Goal: Check status: Check status

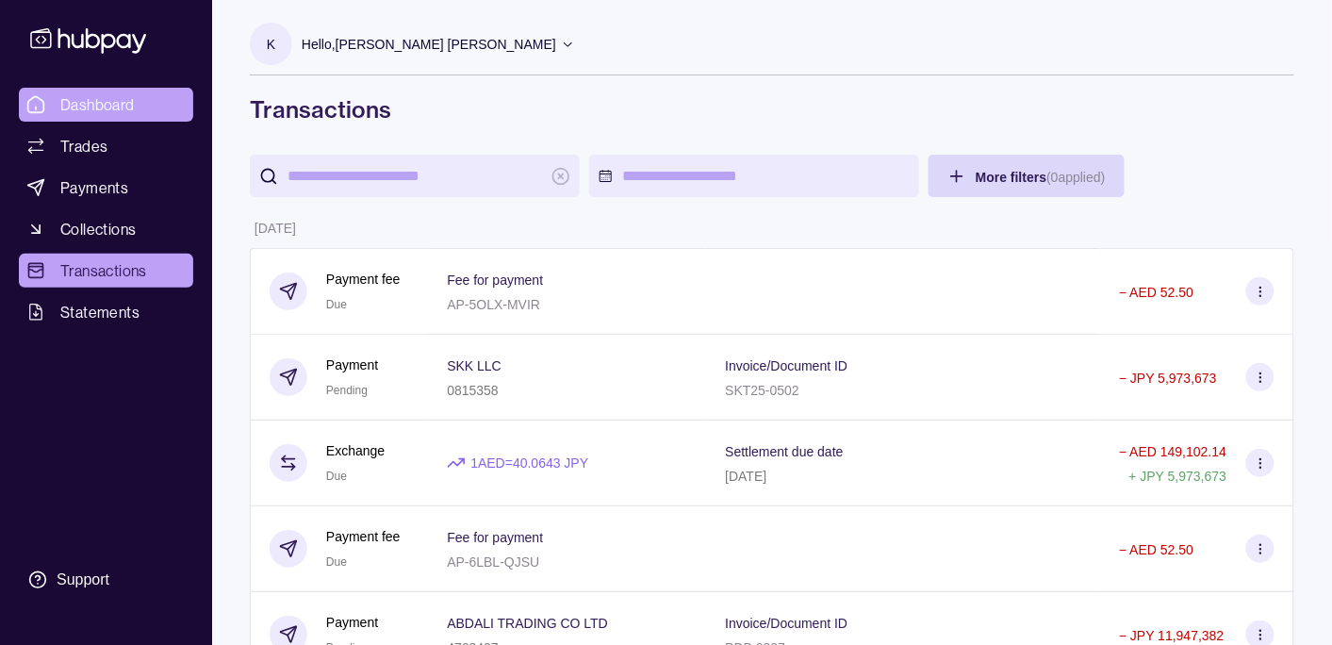
click at [117, 94] on span "Dashboard" at bounding box center [97, 104] width 74 height 23
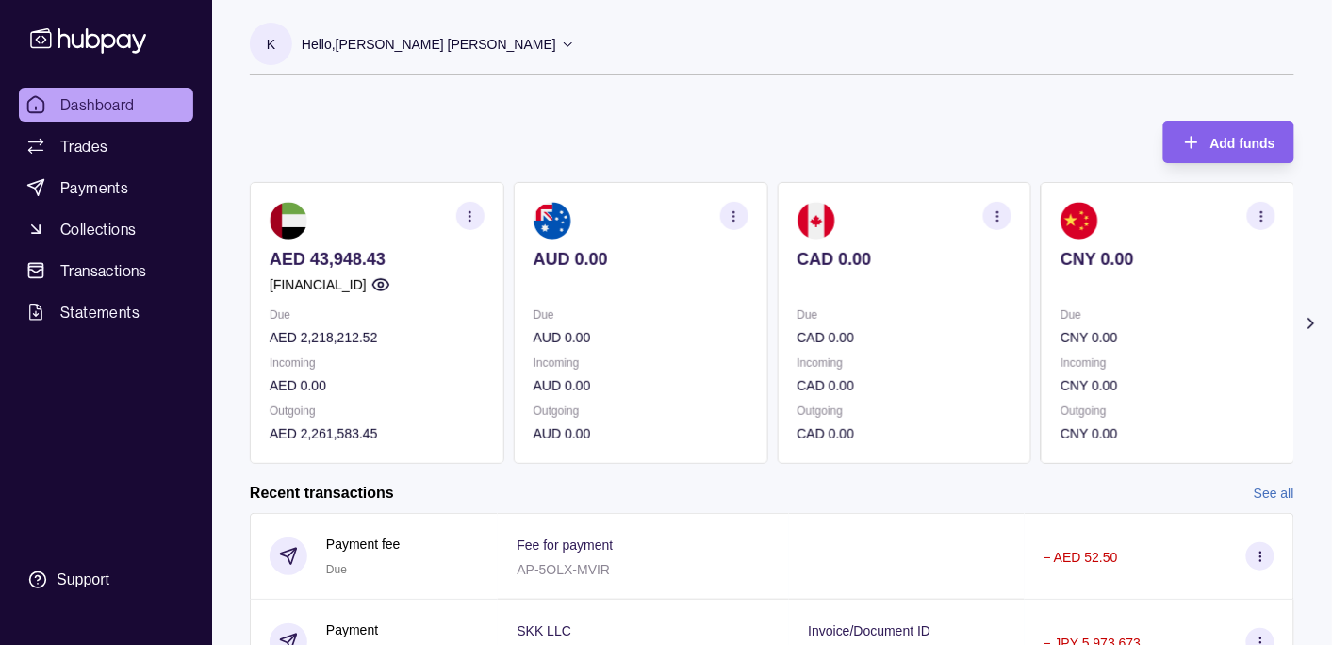
click at [436, 26] on div "Hello, [PERSON_NAME] [PERSON_NAME]" at bounding box center [438, 45] width 273 height 40
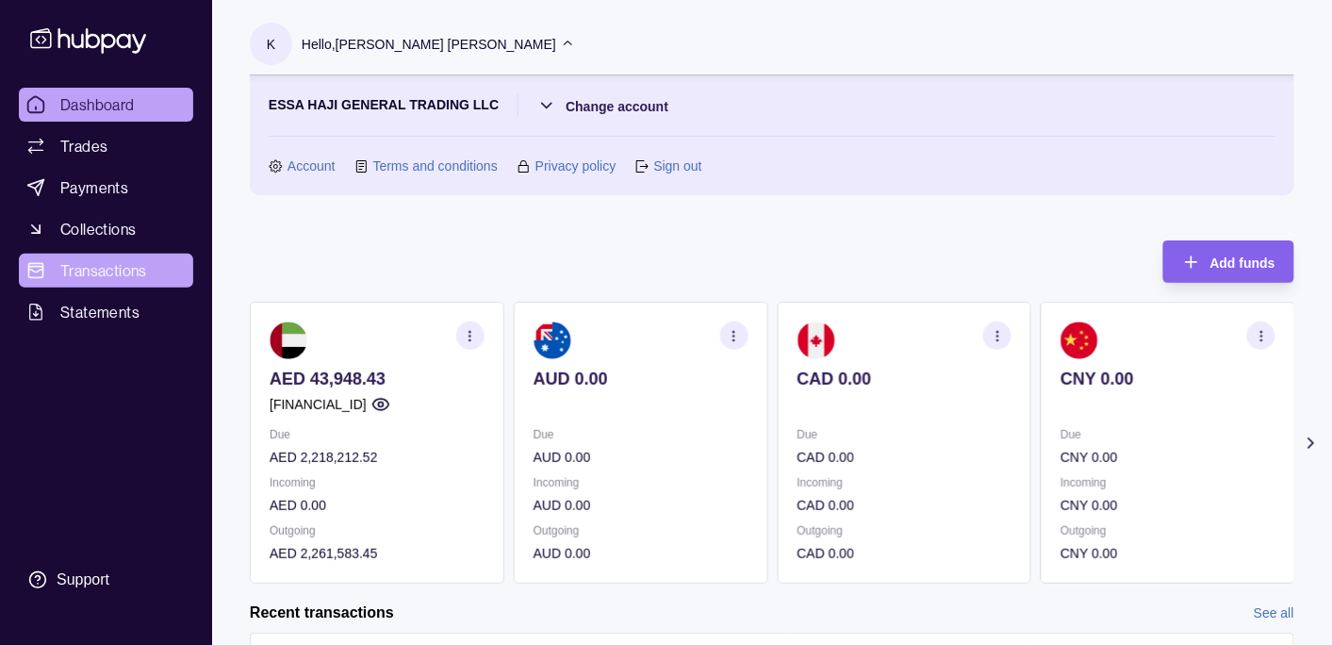
click at [121, 265] on span "Transactions" at bounding box center [103, 270] width 87 height 23
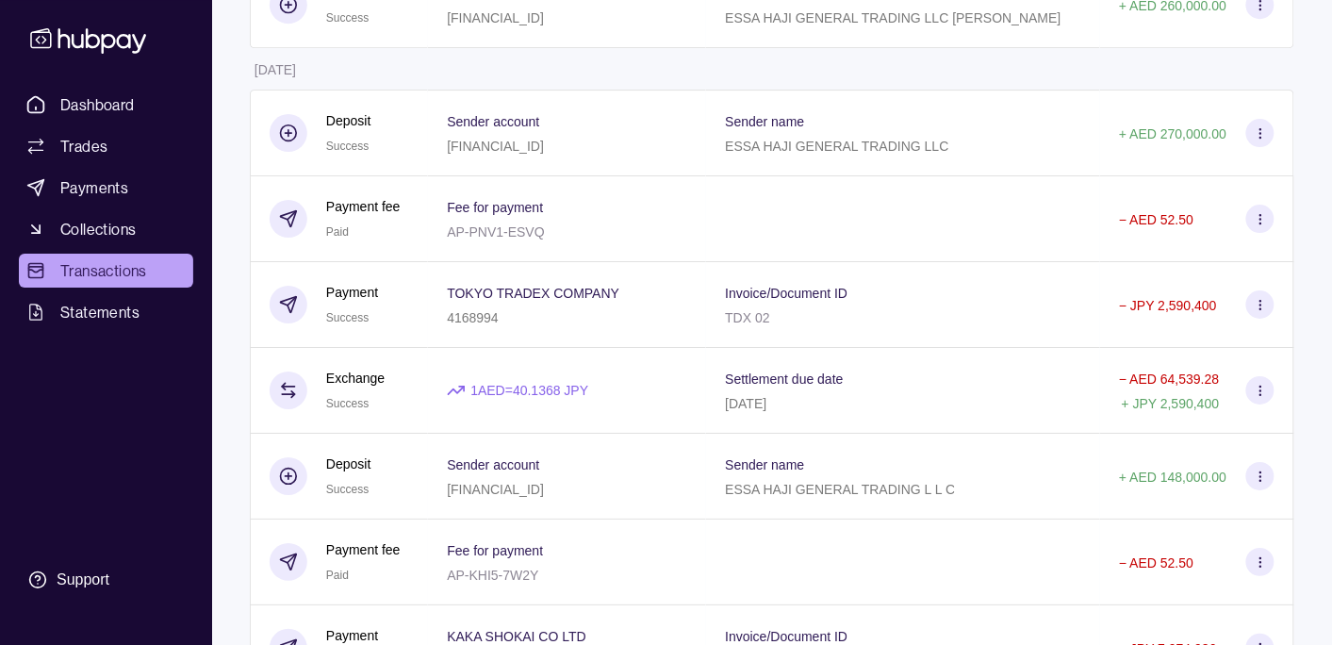
scroll to position [3670, 0]
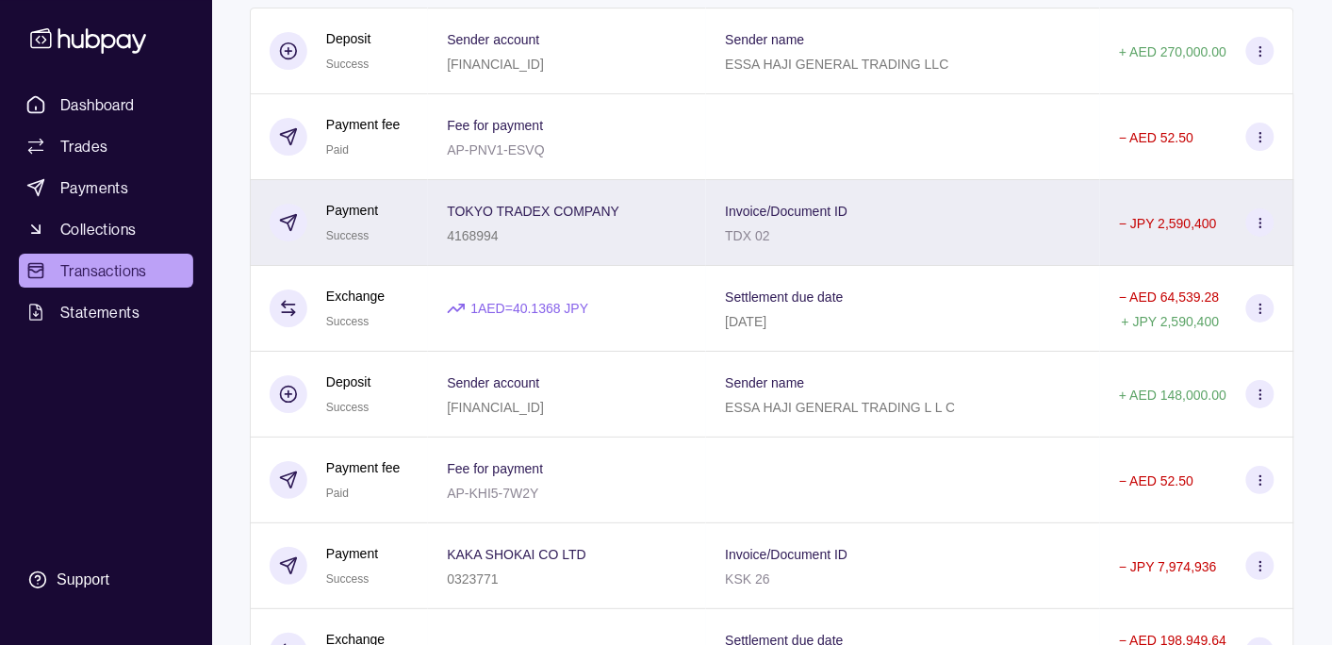
click at [581, 243] on div "4168994" at bounding box center [533, 234] width 172 height 23
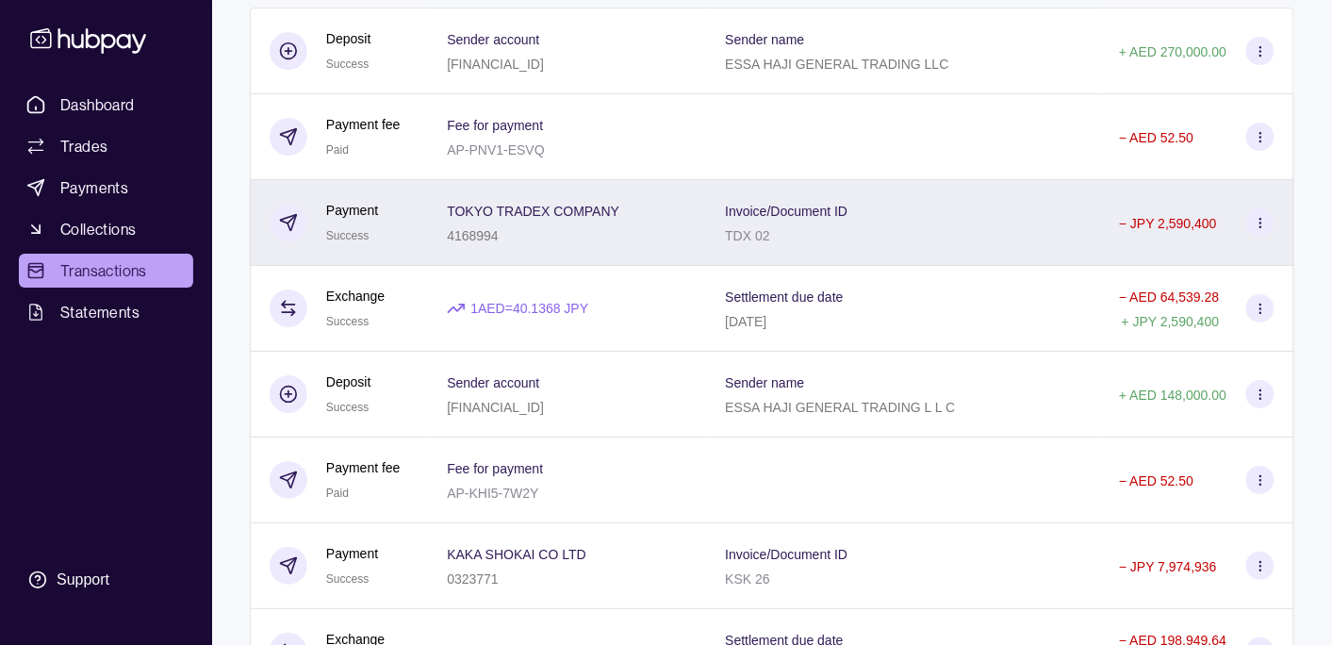
click at [572, 242] on div "4168994" at bounding box center [533, 234] width 172 height 23
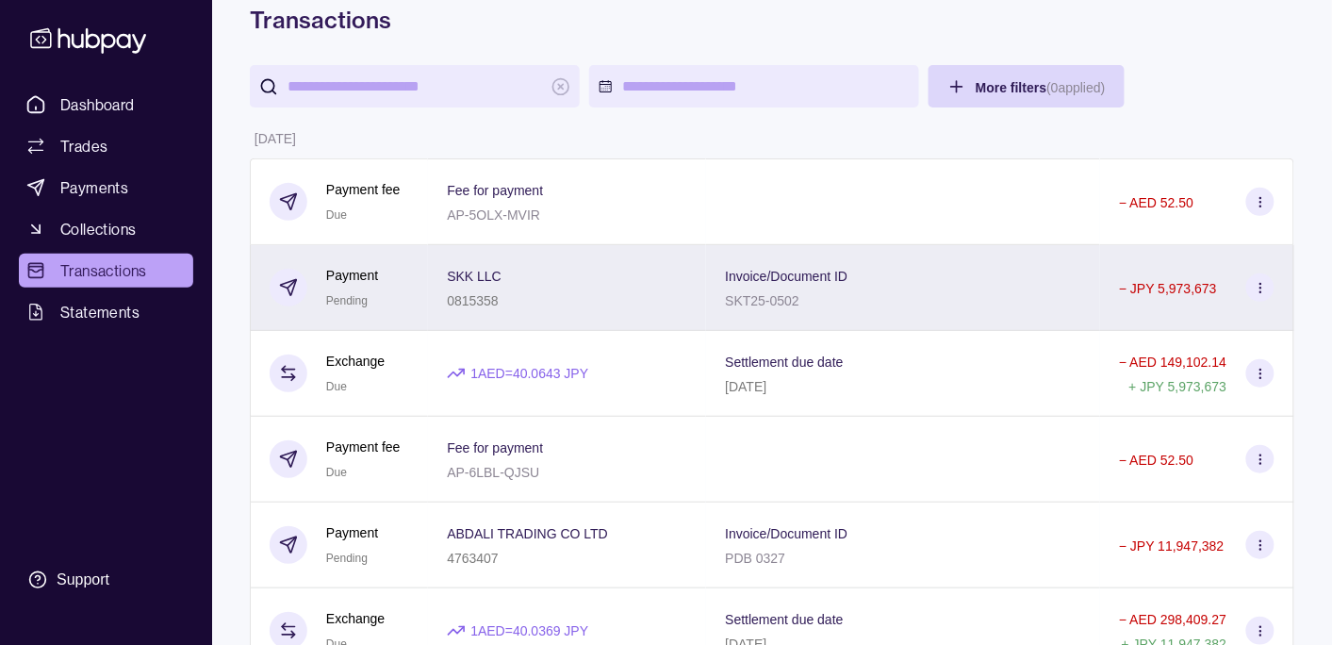
scroll to position [0, 0]
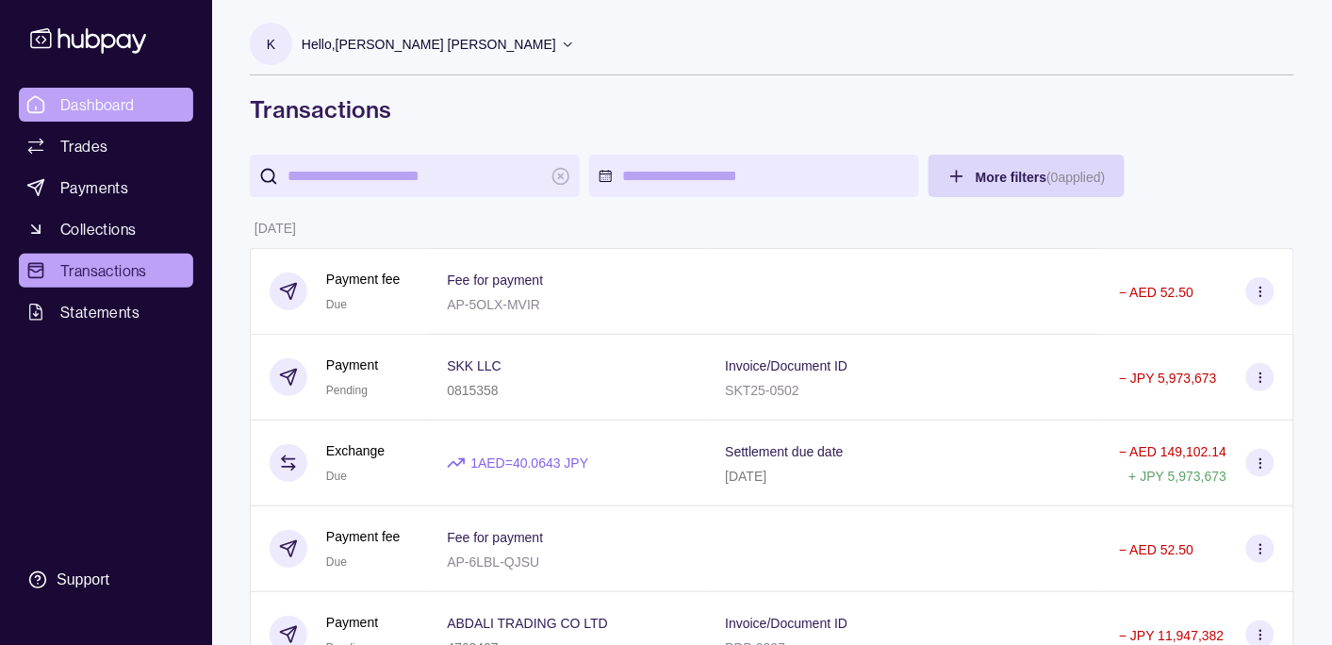
click at [106, 93] on span "Dashboard" at bounding box center [97, 104] width 74 height 23
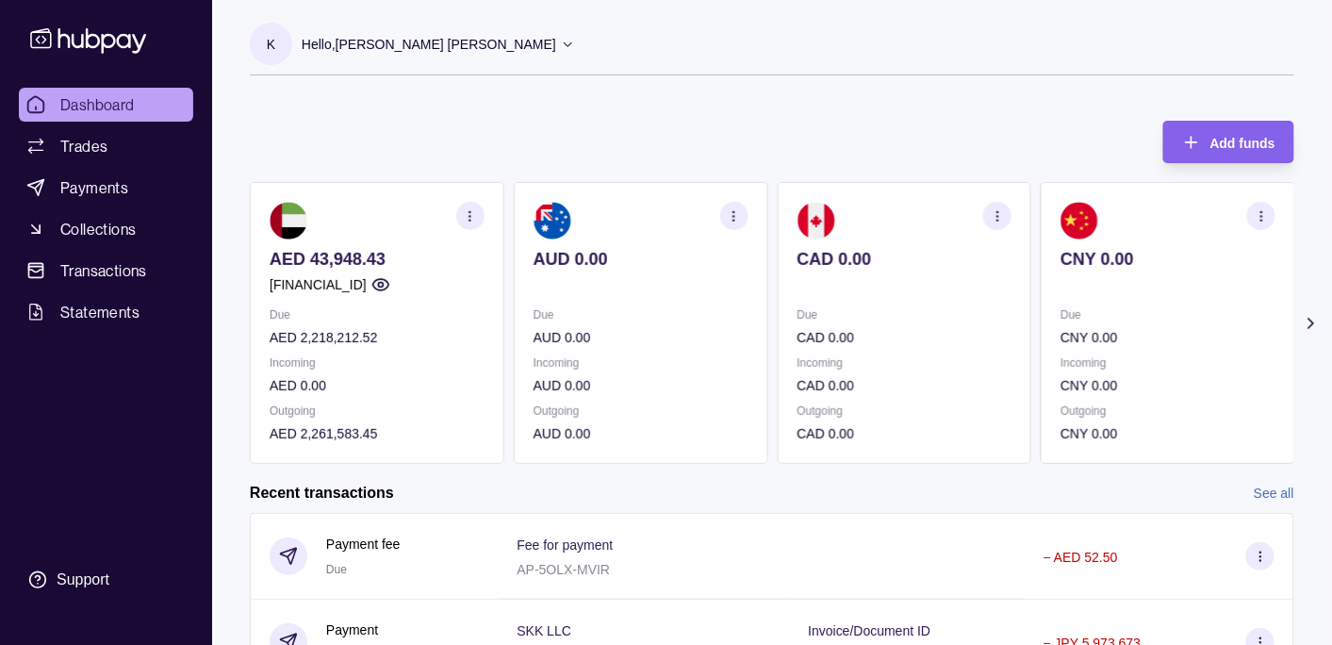
click at [418, 42] on p "Hello, [PERSON_NAME] [PERSON_NAME]" at bounding box center [429, 44] width 254 height 21
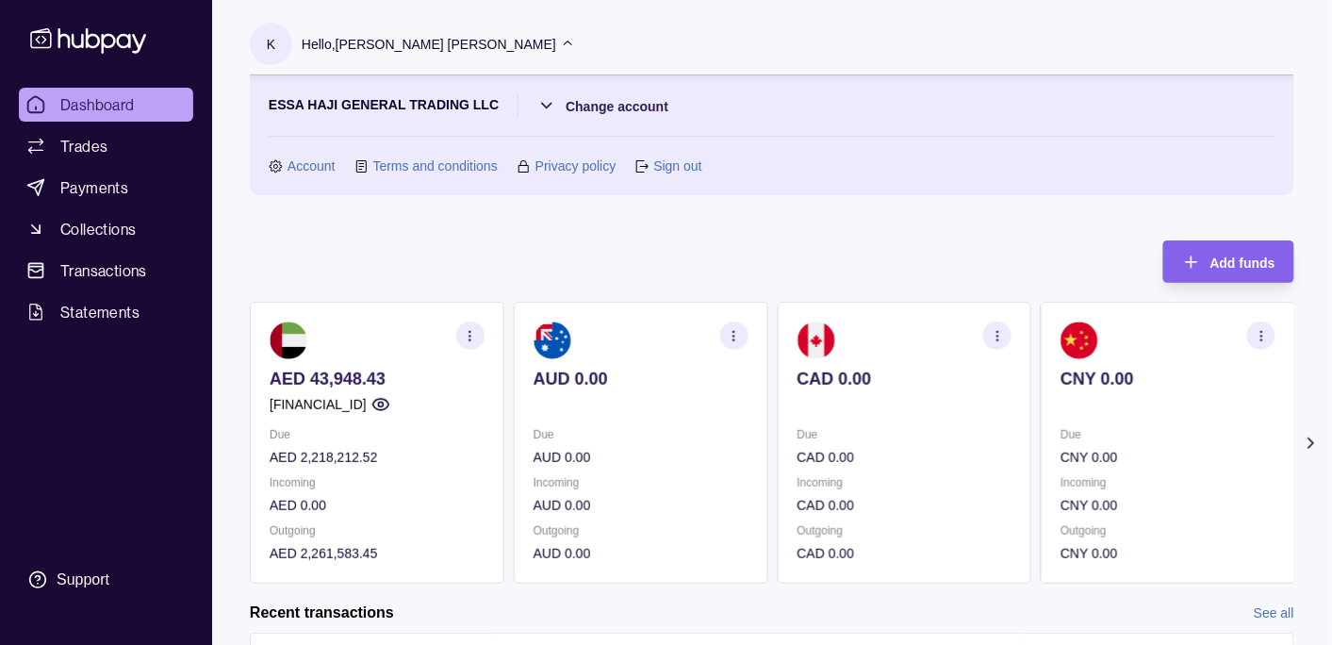
click at [418, 42] on p "Hello, [PERSON_NAME] [PERSON_NAME]" at bounding box center [429, 44] width 254 height 21
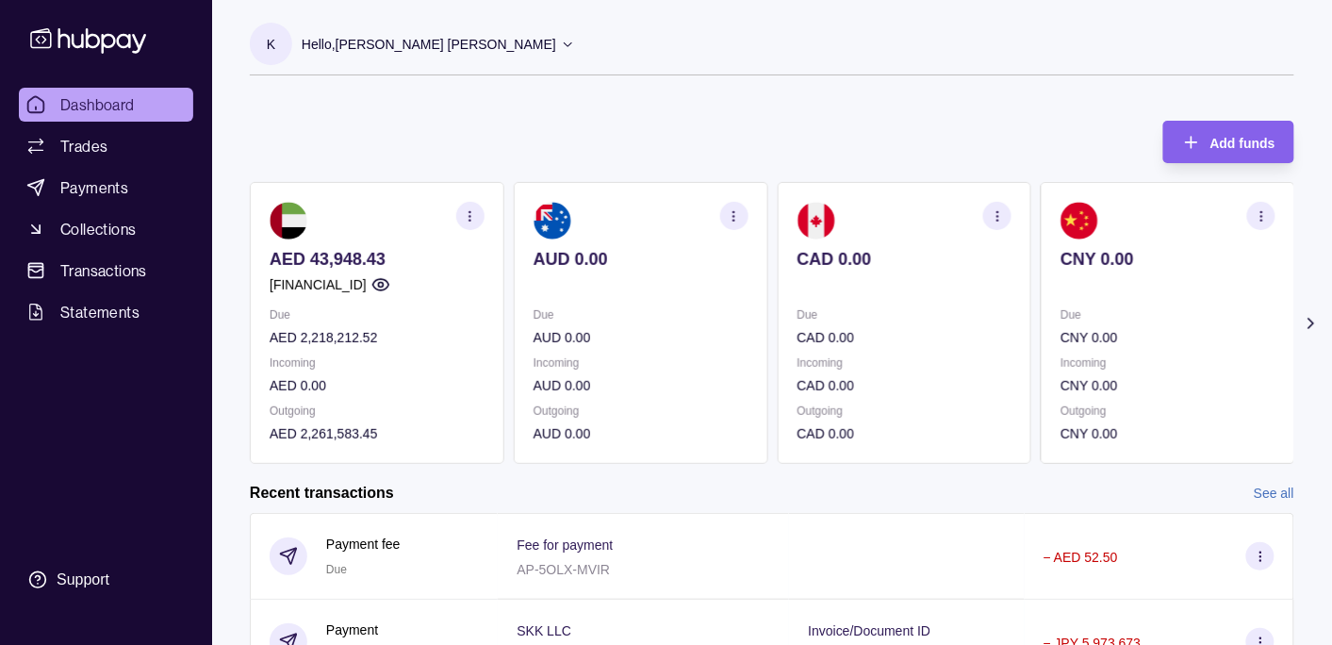
click at [443, 52] on p "Hello, [PERSON_NAME] [PERSON_NAME]" at bounding box center [429, 44] width 254 height 21
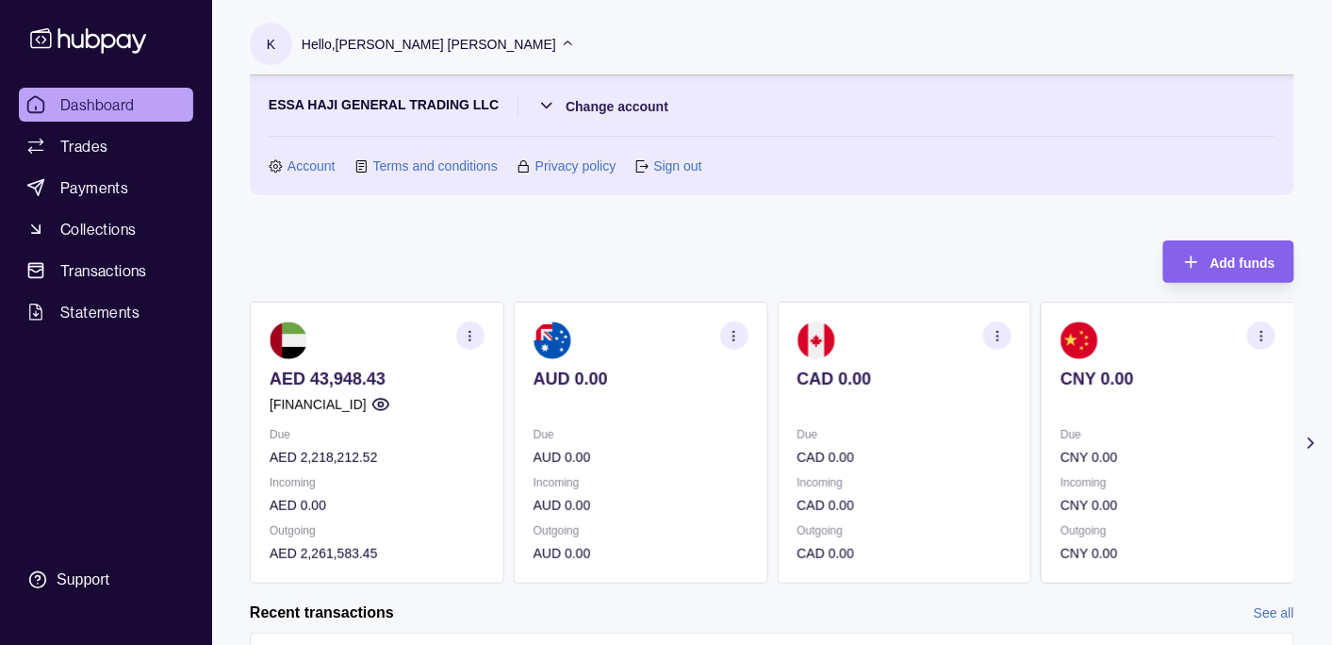
click at [629, 103] on html "Dashboard Trades Payments Collections Transactions Statements Support K Hello, …" at bounding box center [666, 561] width 1332 height 1122
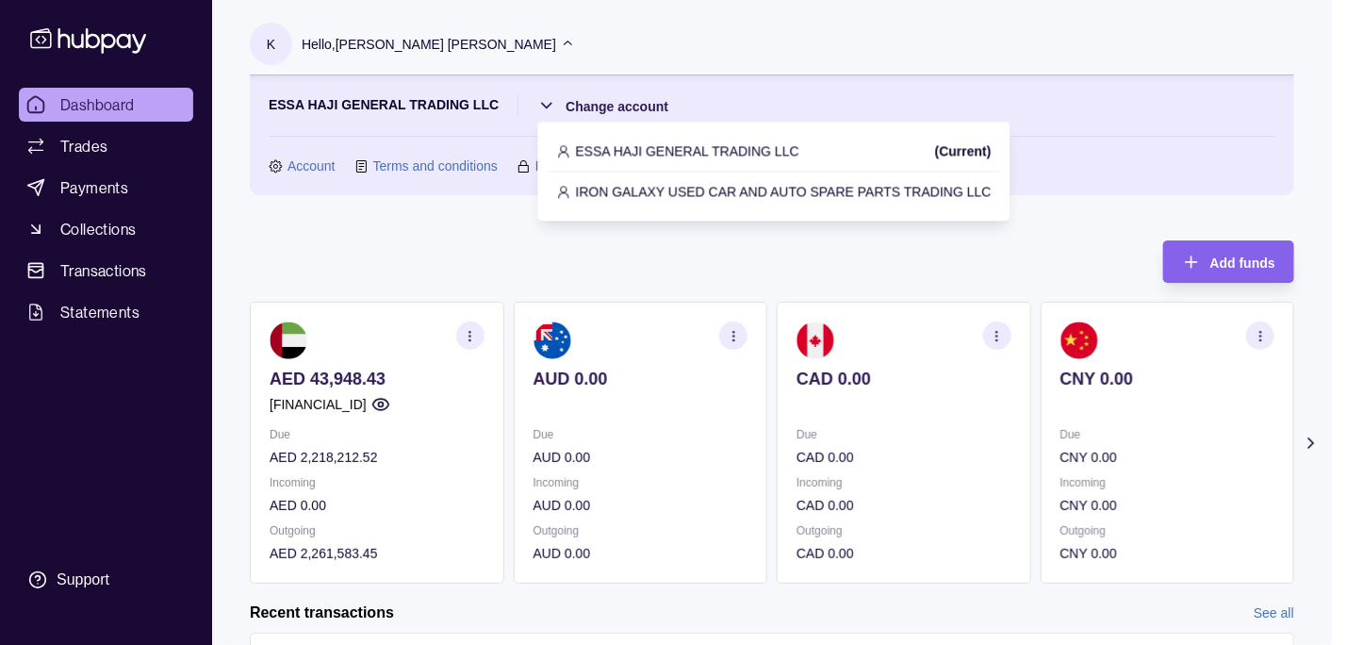
click at [634, 192] on p "IRON GALAXY USED CAR AND AUTO SPARE PARTS TRADING LLC" at bounding box center [784, 191] width 416 height 21
